Goal: Task Accomplishment & Management: Manage account settings

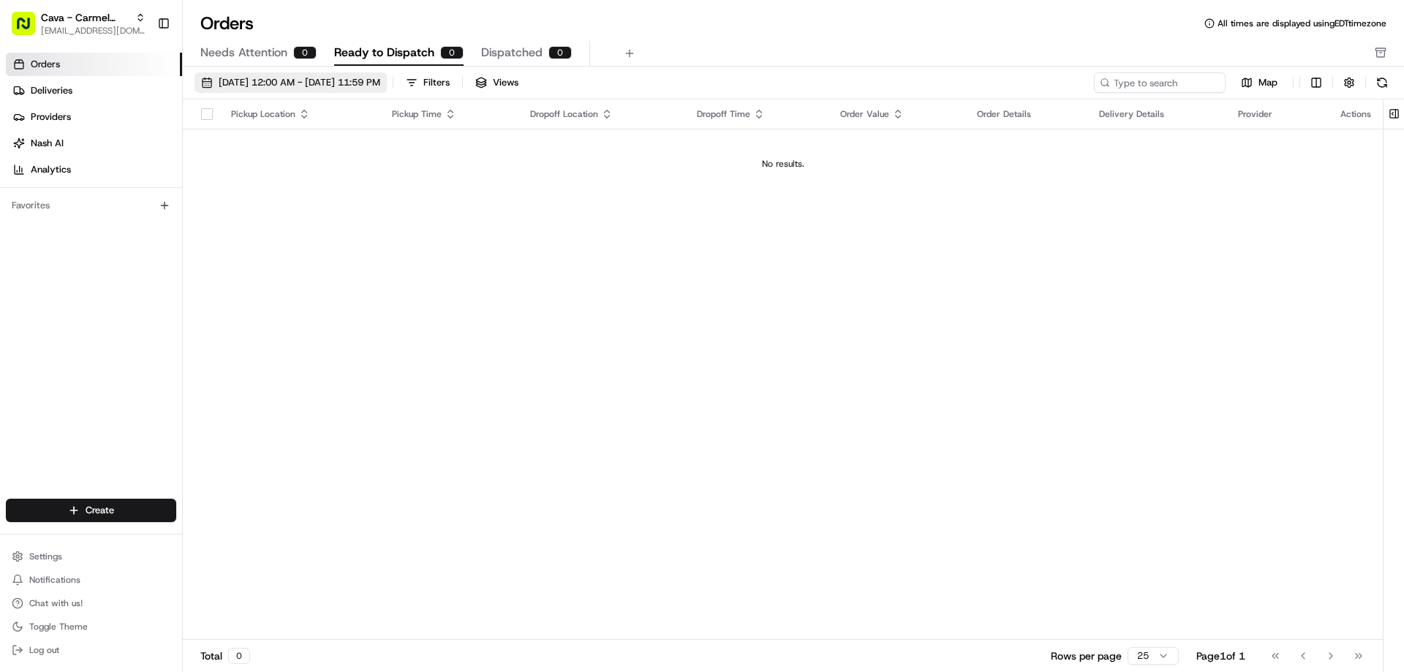
click at [235, 81] on span "[DATE] 12:00 AM - [DATE] 11:59 PM" at bounding box center [300, 82] width 162 height 13
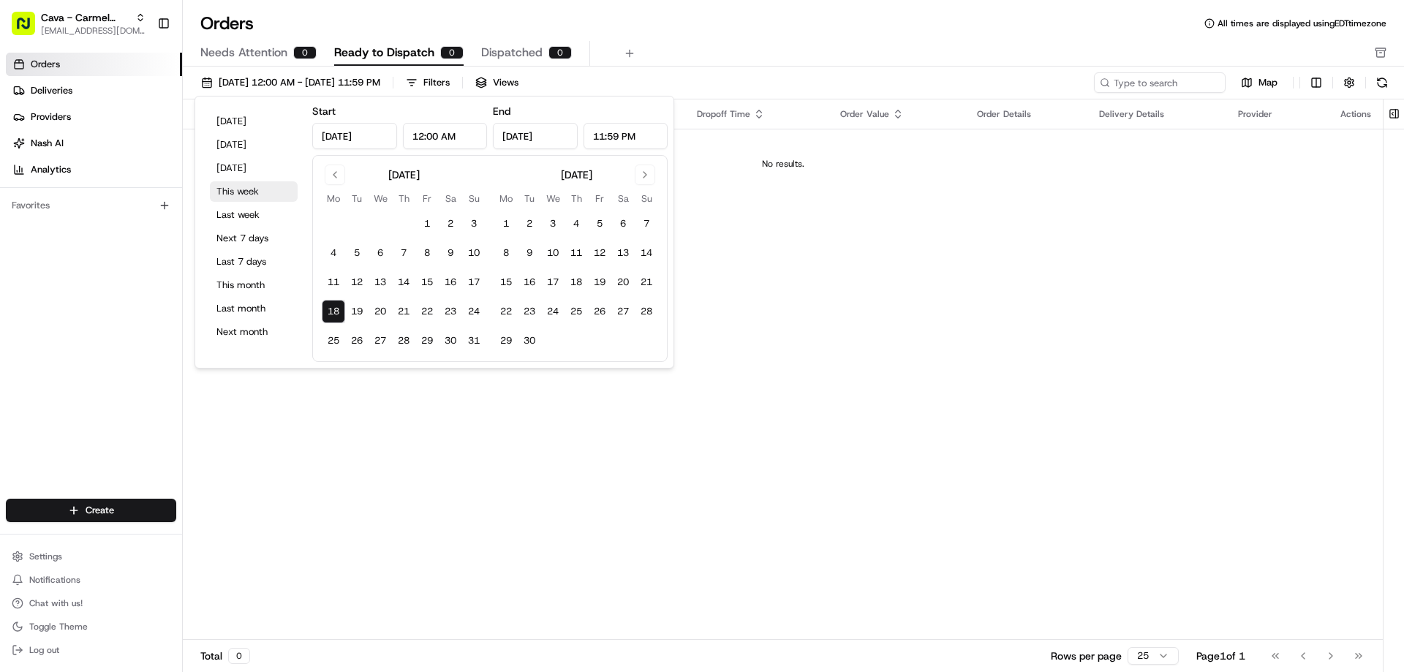
click at [245, 190] on button "This week" at bounding box center [254, 191] width 88 height 20
type input "[DATE]"
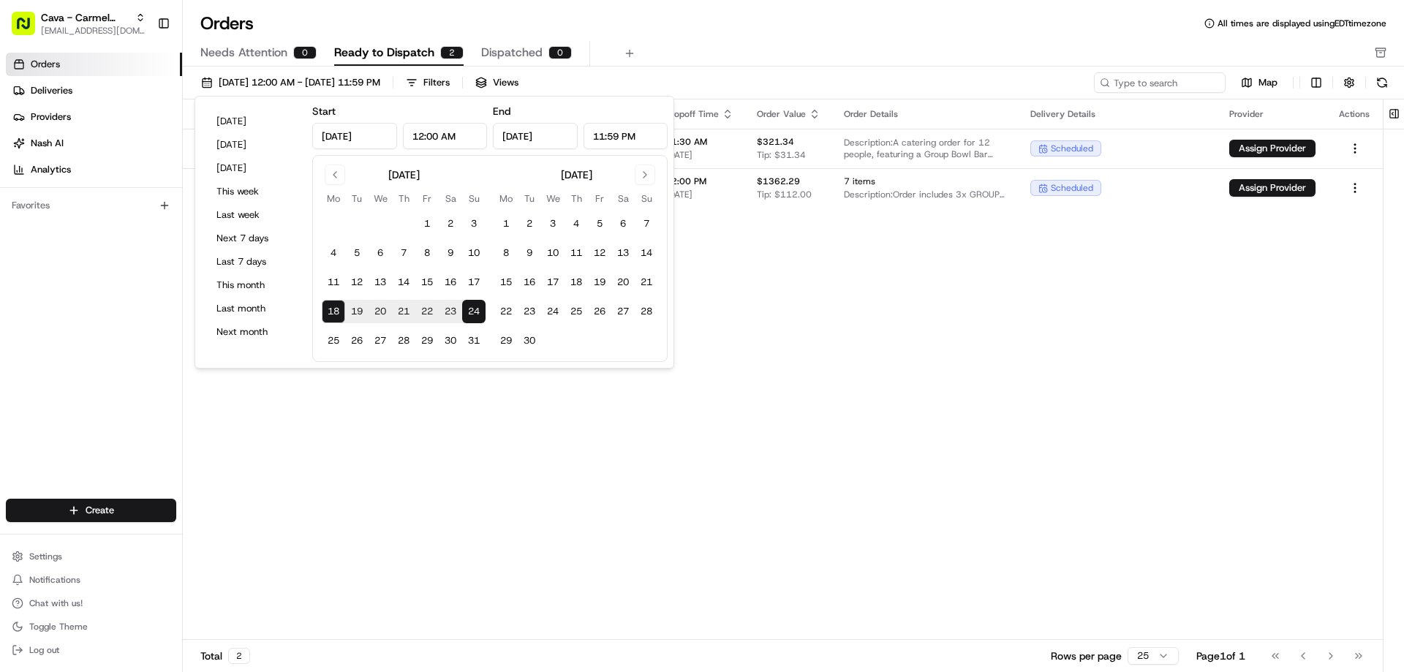
click at [772, 323] on div "Pickup Location Pickup Time Dropoff Location Dropoff Time Order Value Order Det…" at bounding box center [783, 369] width 1200 height 540
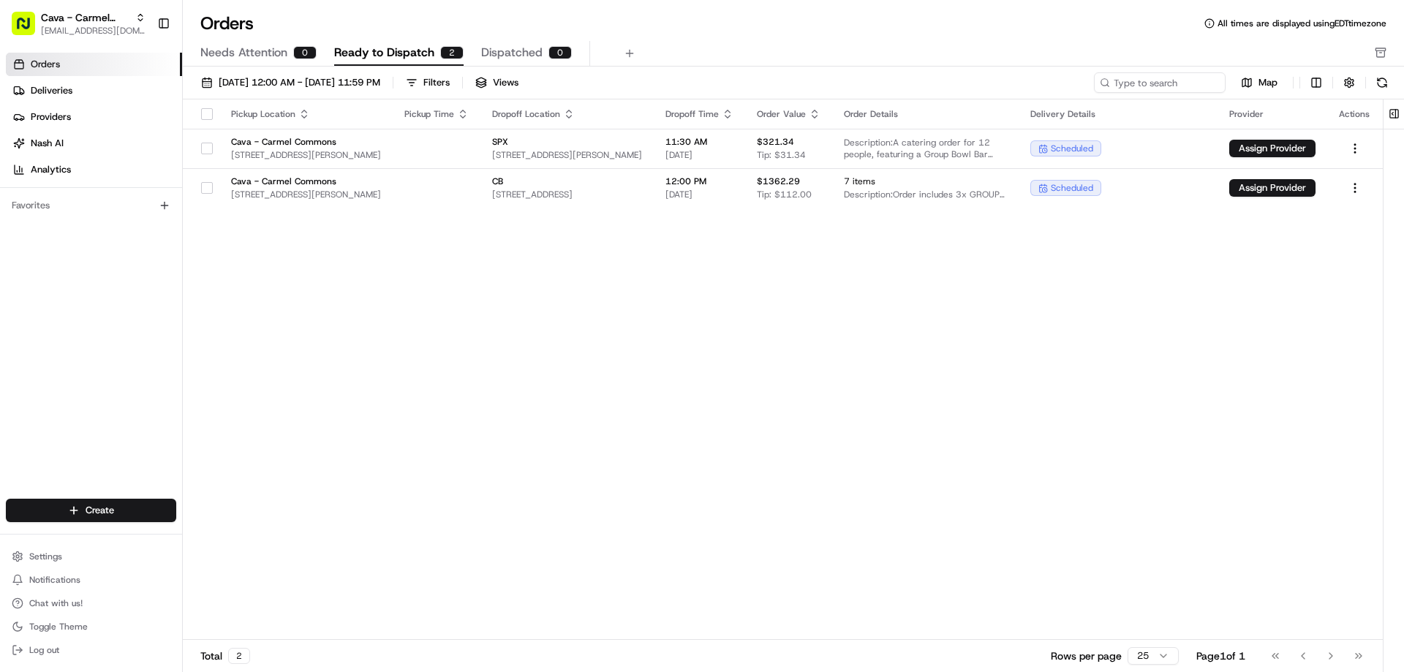
click at [203, 112] on button "button" at bounding box center [207, 114] width 12 height 12
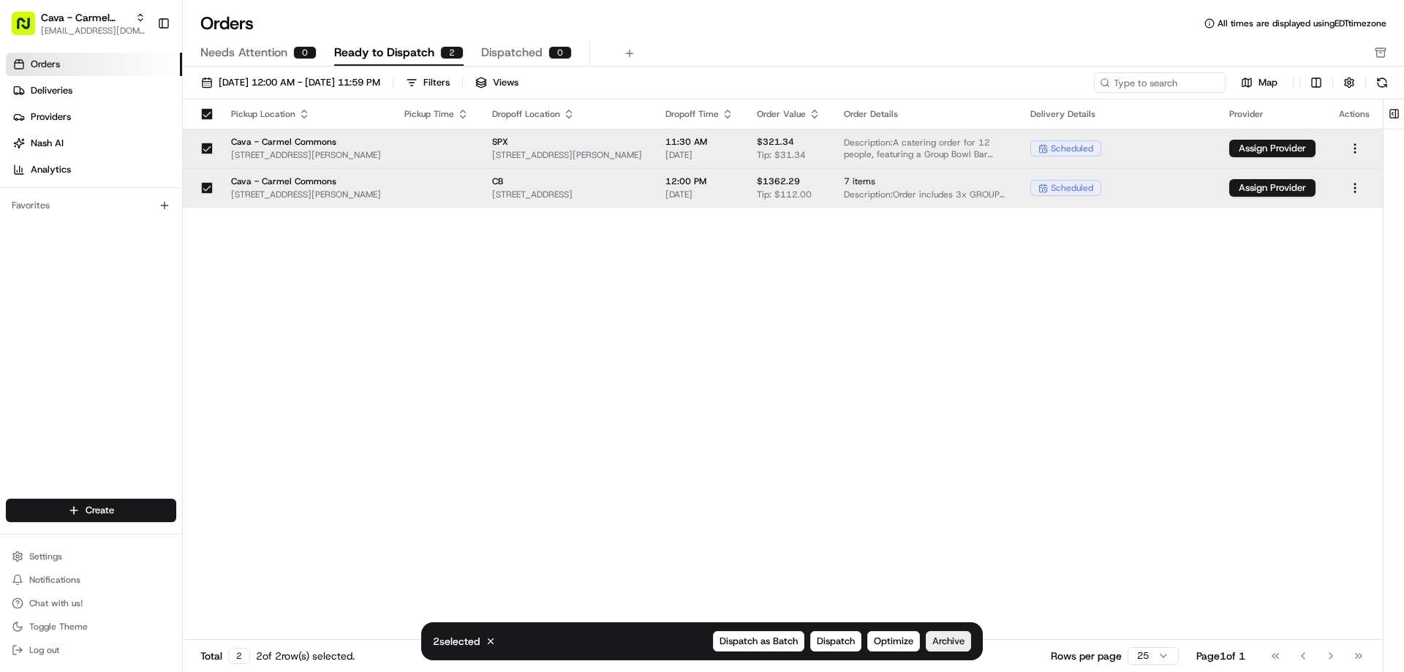
click at [956, 637] on span "Archive" at bounding box center [948, 641] width 32 height 13
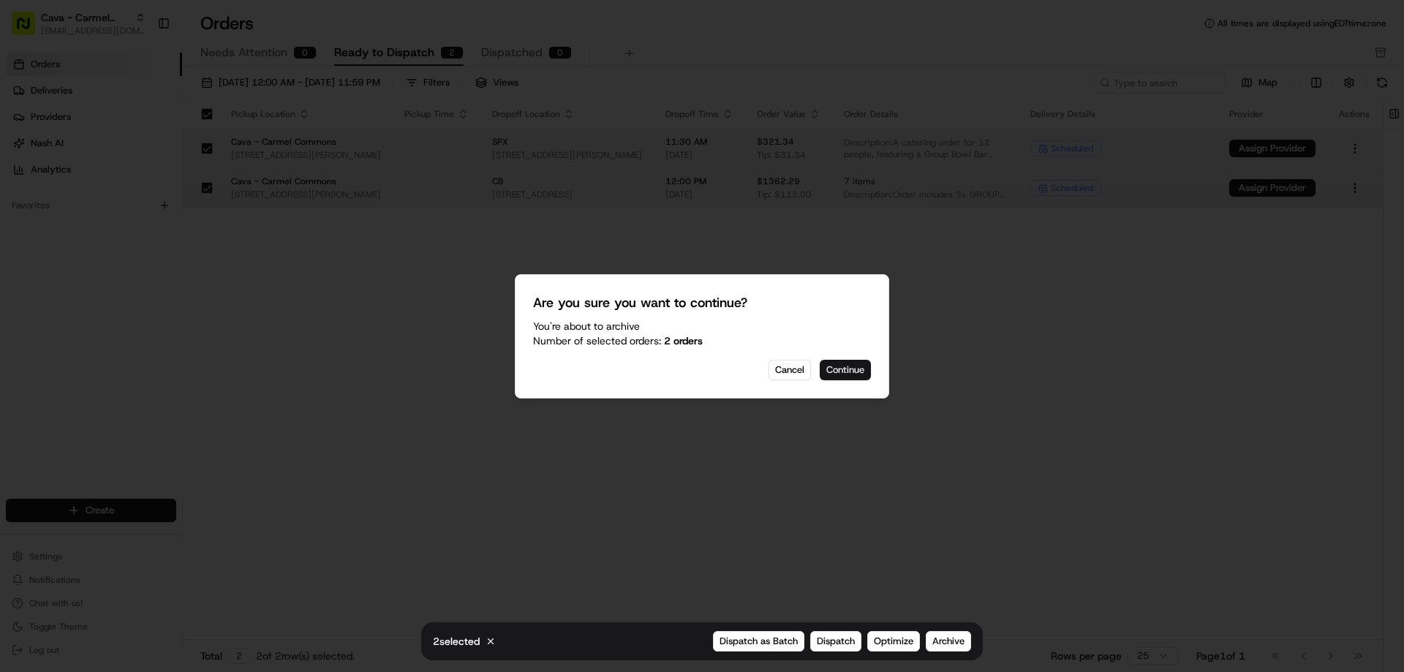
click at [856, 372] on button "Continue" at bounding box center [844, 370] width 51 height 20
